Goal: Find specific page/section: Find specific page/section

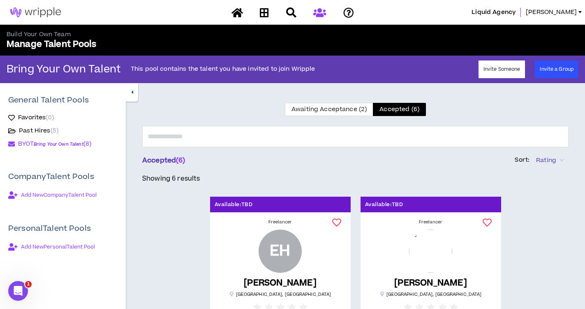
click at [272, 9] on div at bounding box center [293, 12] width 144 height 14
click at [262, 9] on icon at bounding box center [264, 12] width 9 height 10
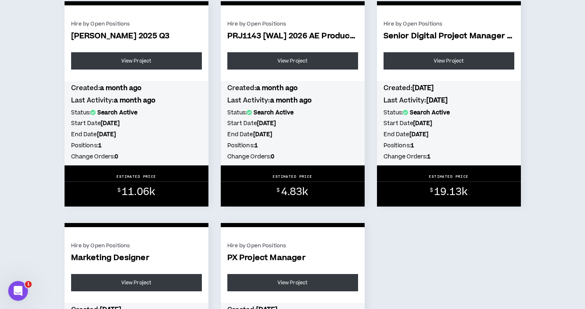
scroll to position [681, 0]
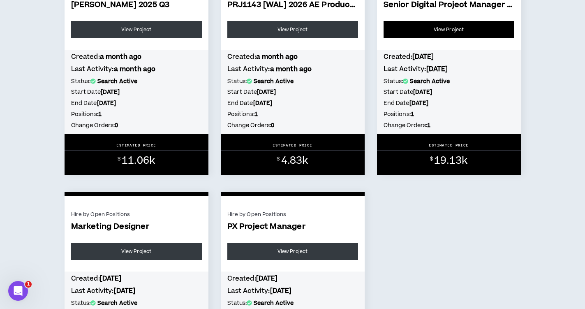
click at [436, 33] on link "View Project" at bounding box center [449, 29] width 131 height 17
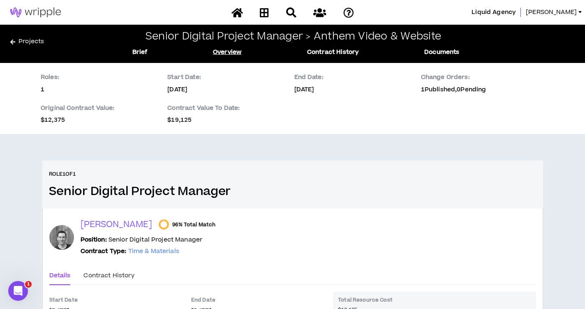
click at [328, 36] on h2 "Senior Digital Project Manager > Anthem Video & Website" at bounding box center [294, 37] width 296 height 12
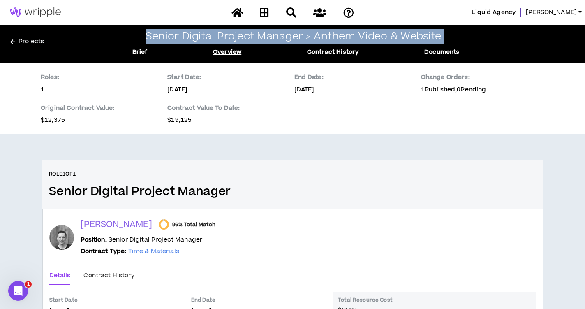
click at [328, 36] on h2 "Senior Digital Project Manager > Anthem Video & Website" at bounding box center [294, 37] width 296 height 12
copy h2 "Senior Digital Project Manager > Anthem Video & Website"
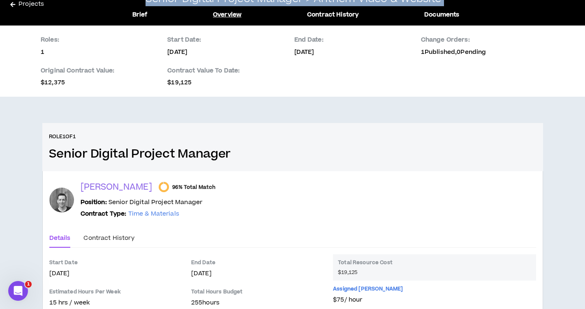
scroll to position [110, 0]
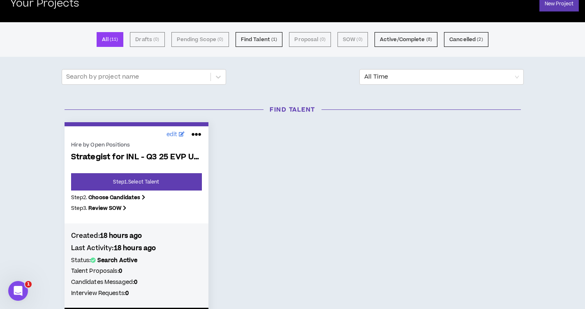
scroll to position [44, 0]
